Goal: Task Accomplishment & Management: Manage account settings

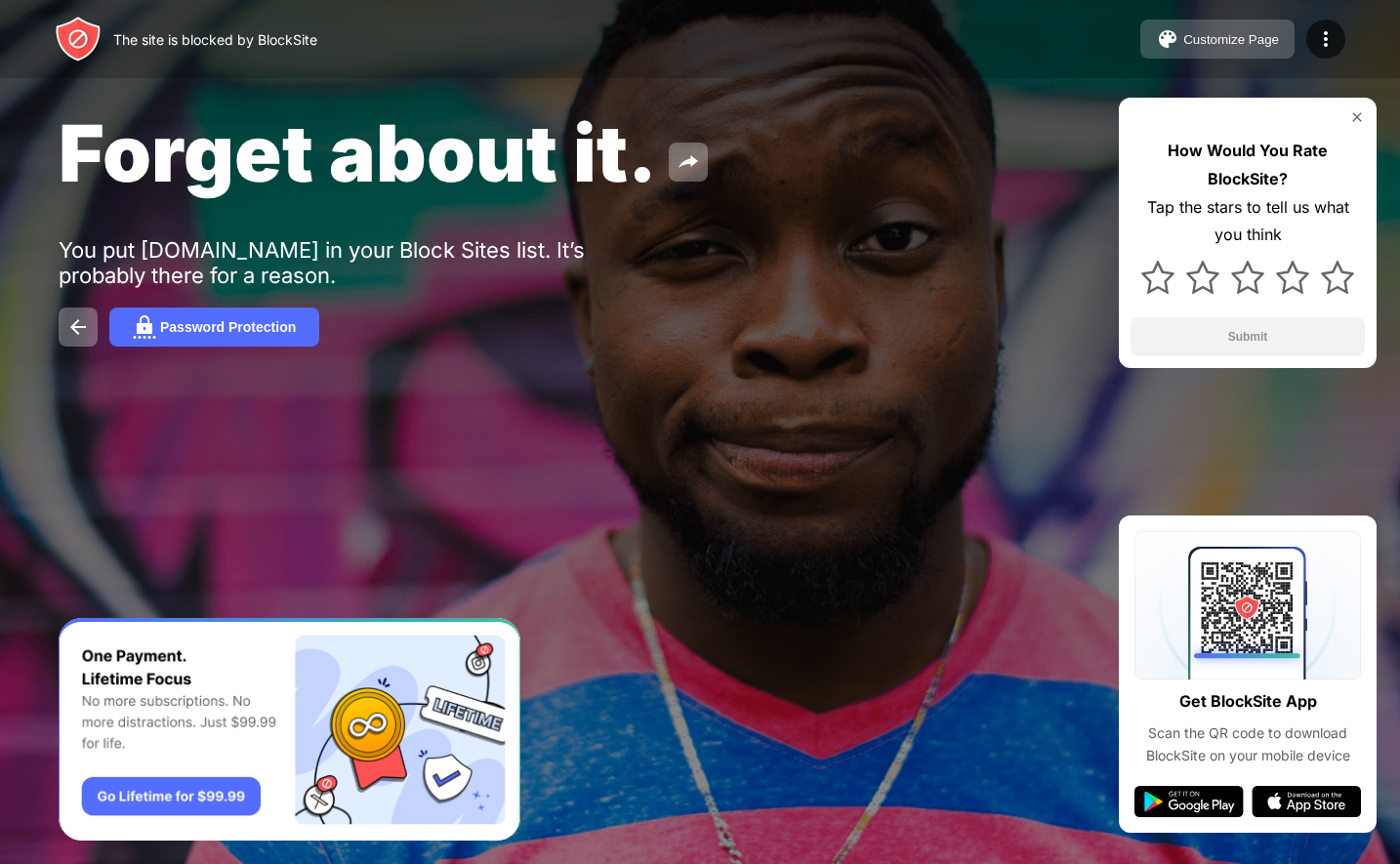
click at [1227, 39] on div "Customize Page" at bounding box center [1230, 39] width 96 height 15
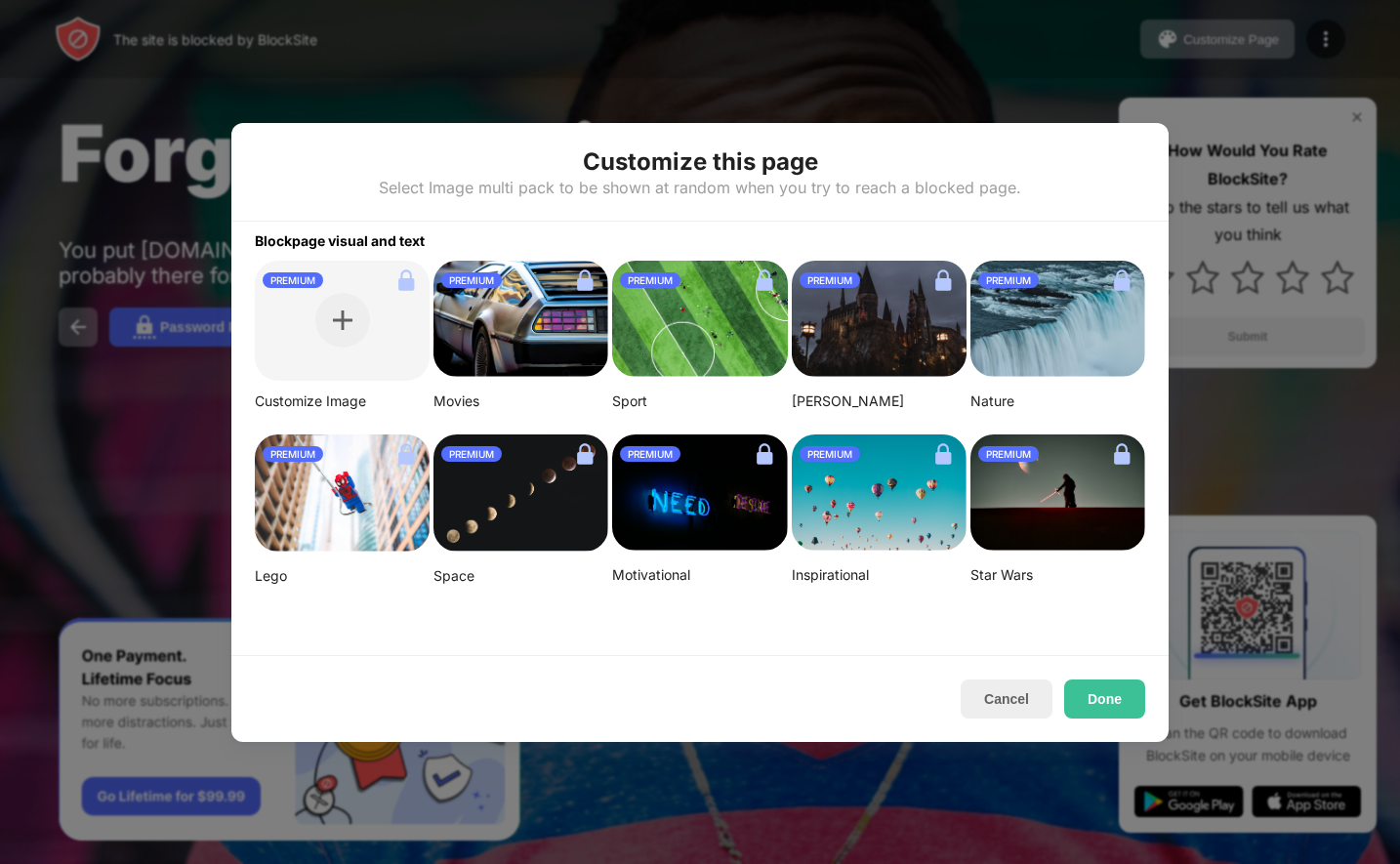
click at [1339, 44] on div at bounding box center [700, 432] width 1400 height 864
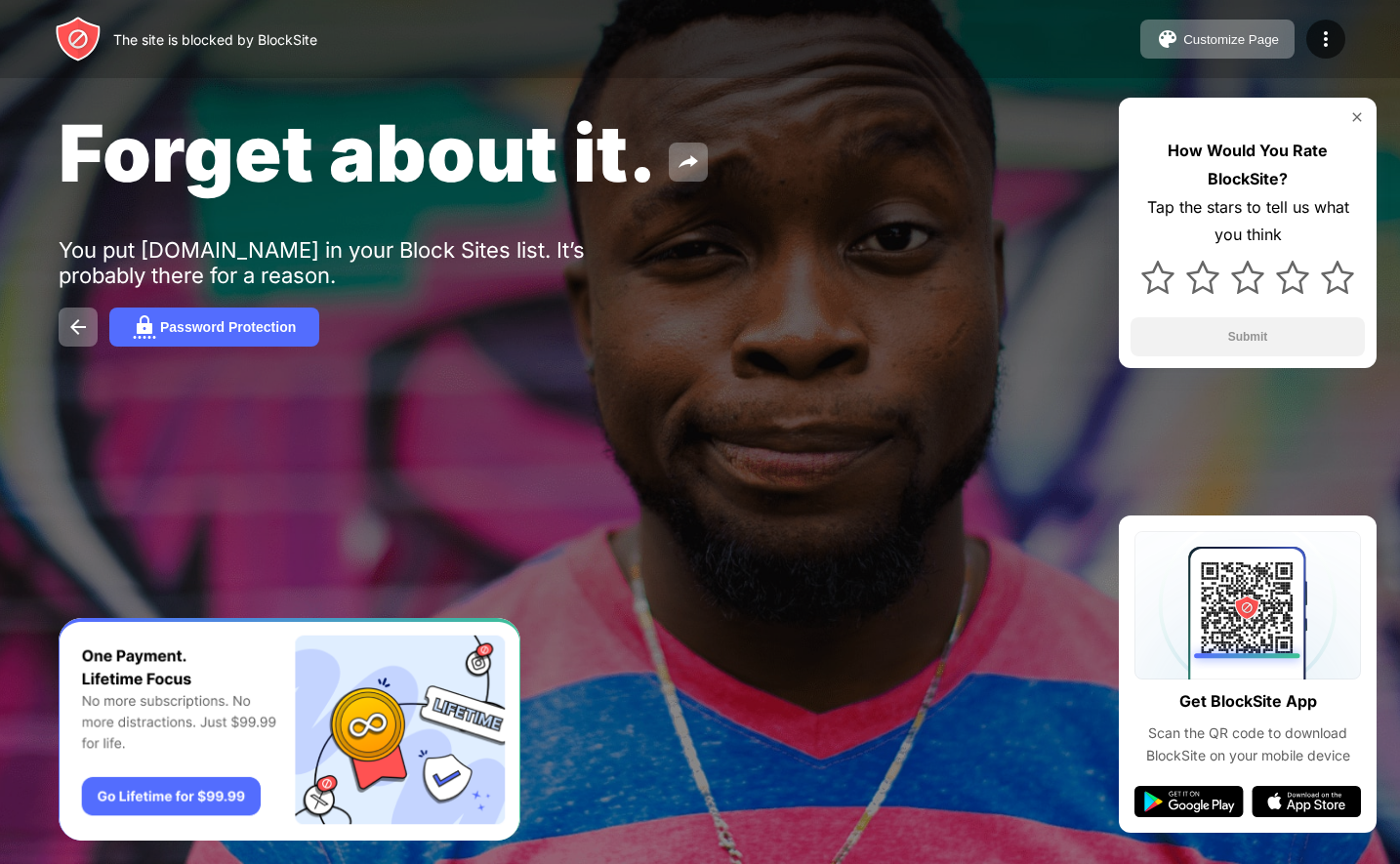
click at [1339, 43] on div at bounding box center [1326, 39] width 39 height 39
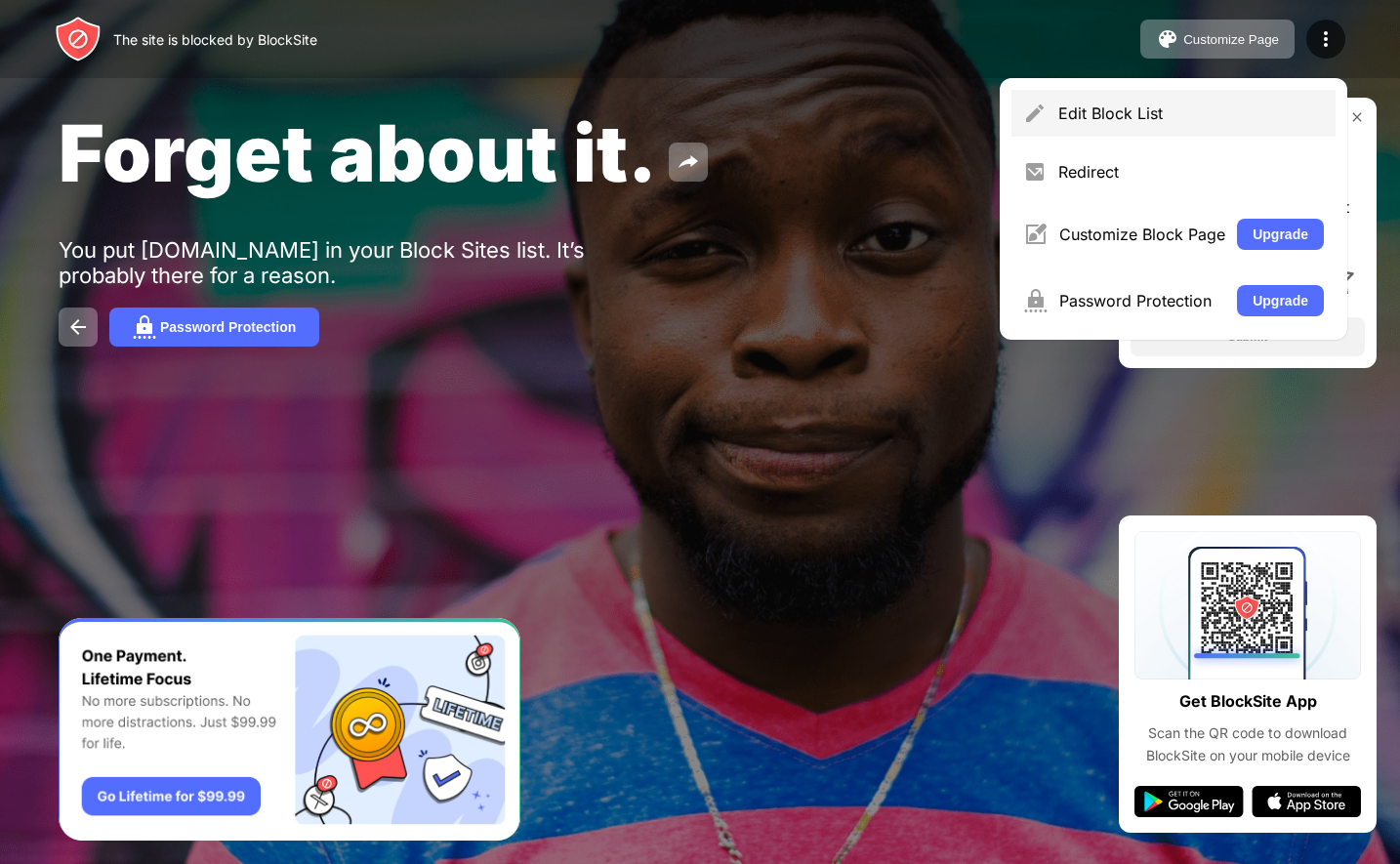
click at [1211, 124] on div "Edit Block List" at bounding box center [1173, 112] width 324 height 46
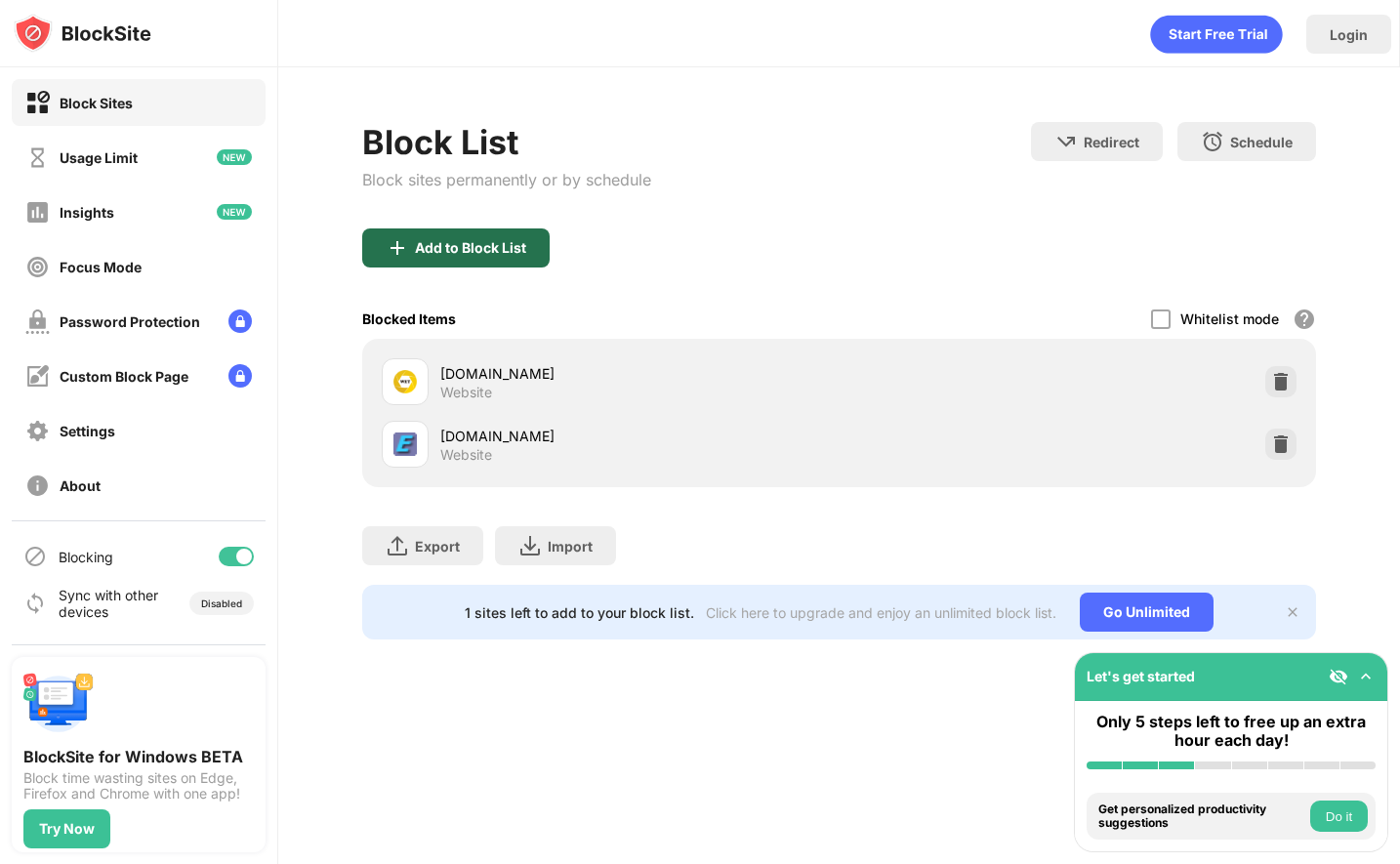
click at [491, 253] on div "Add to Block List" at bounding box center [471, 248] width 111 height 16
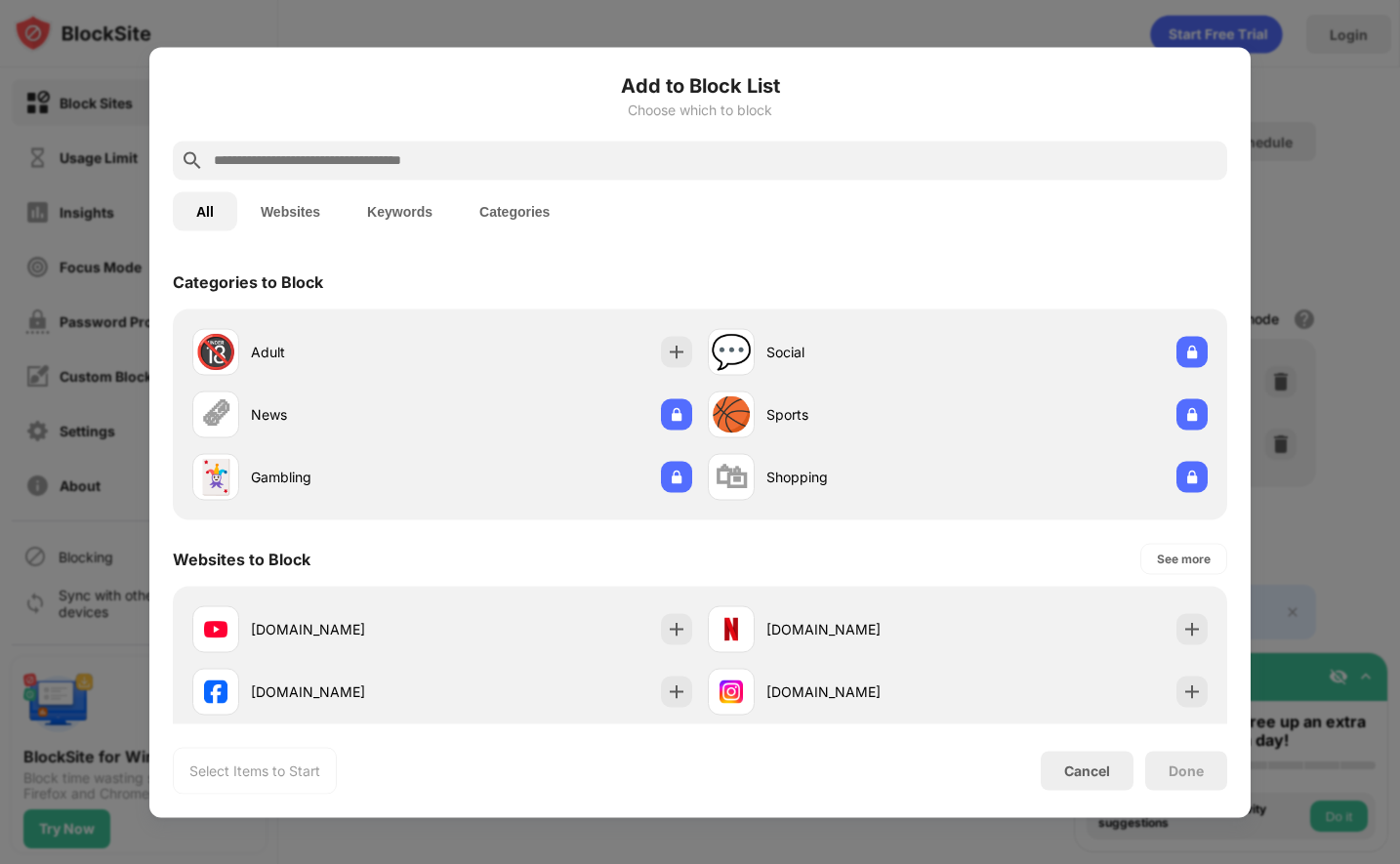
click at [668, 154] on input "text" at bounding box center [715, 160] width 1007 height 24
click at [1078, 43] on div at bounding box center [700, 432] width 1400 height 864
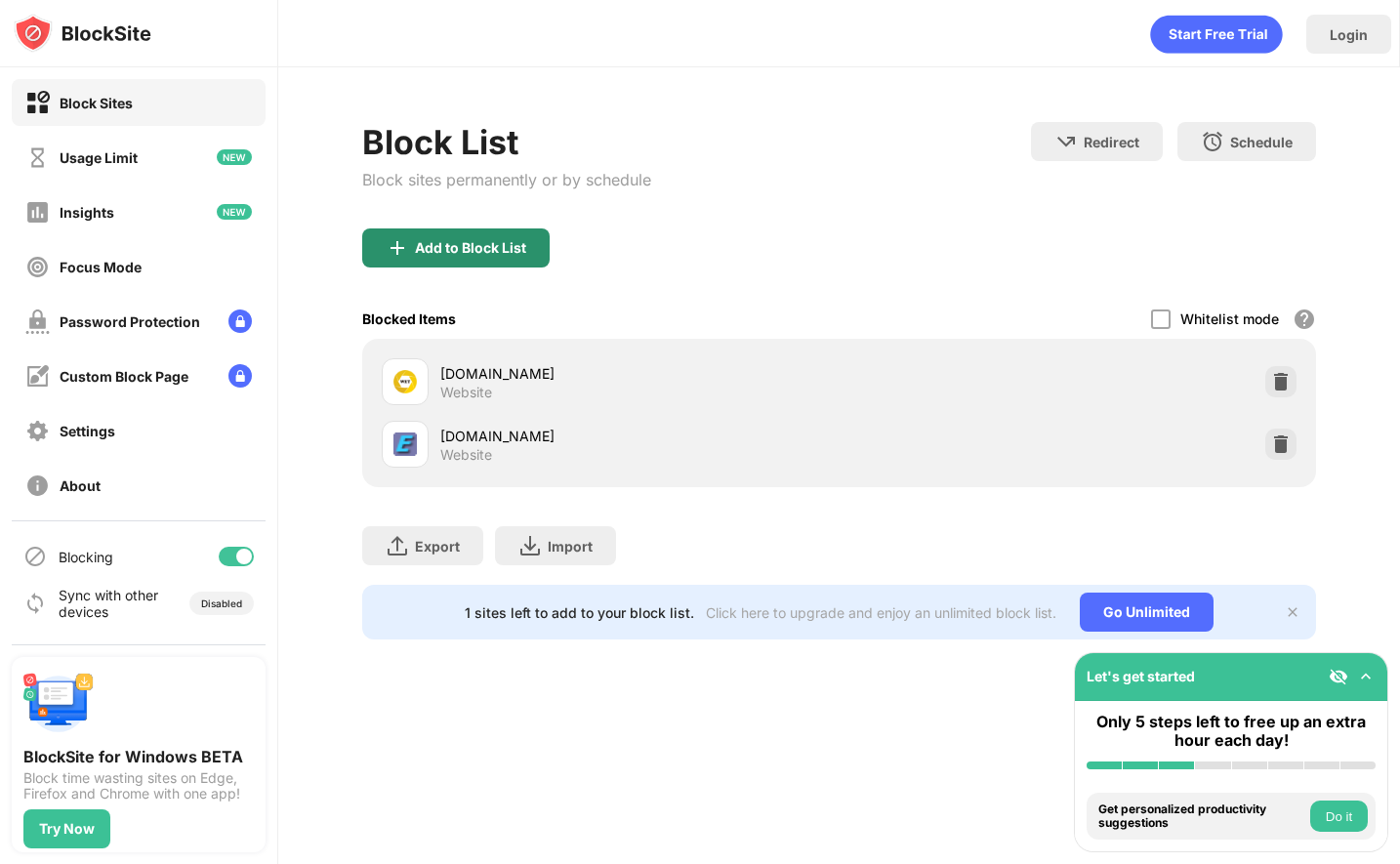
click at [504, 242] on div "Add to Block List" at bounding box center [471, 248] width 111 height 16
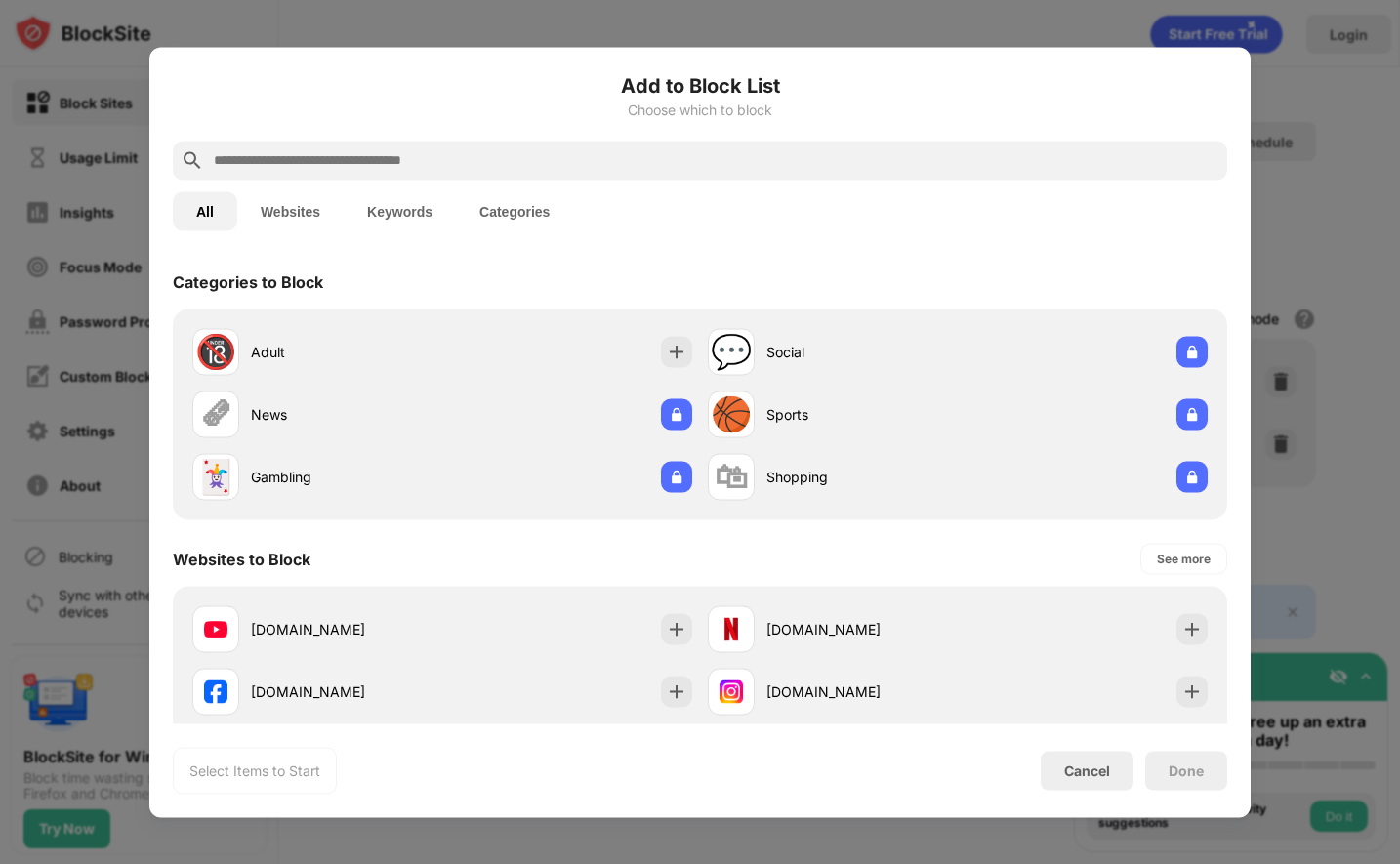
click at [456, 167] on input "text" at bounding box center [715, 160] width 1007 height 24
paste input "**********"
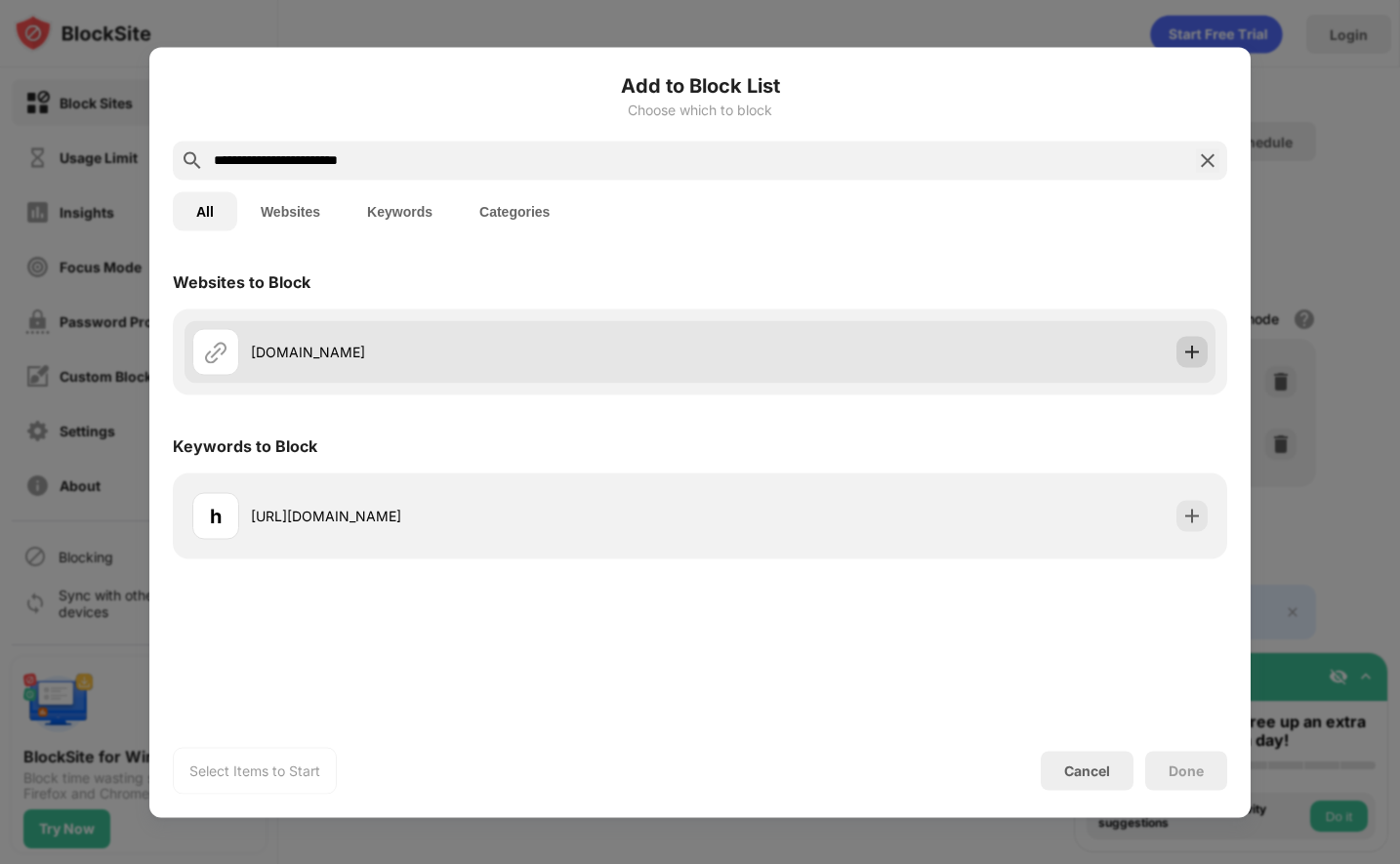
type input "**********"
click at [1190, 350] on img at bounding box center [1192, 351] width 20 height 20
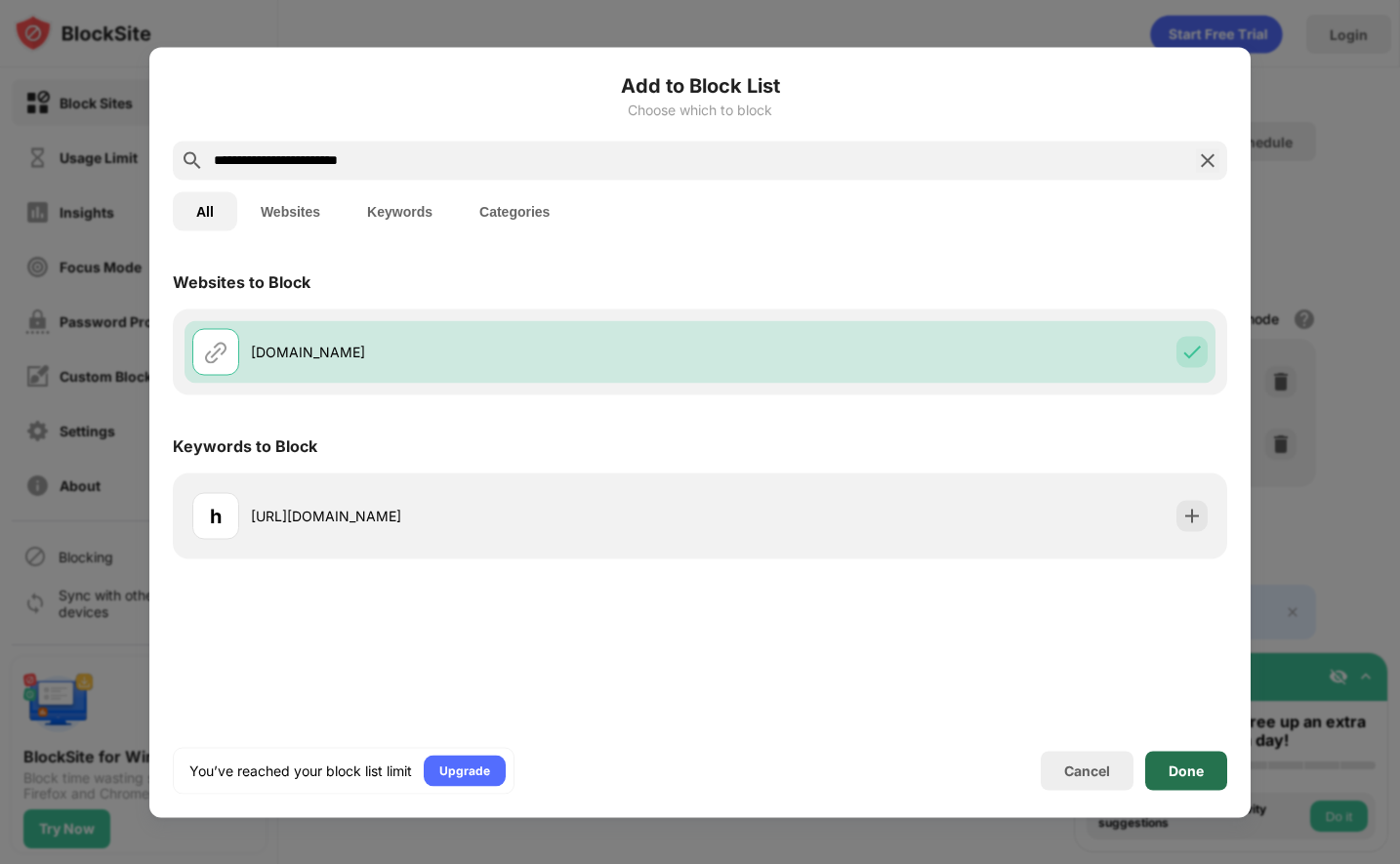
click at [1194, 771] on div "Done" at bounding box center [1186, 770] width 36 height 16
